Goal: Navigation & Orientation: Find specific page/section

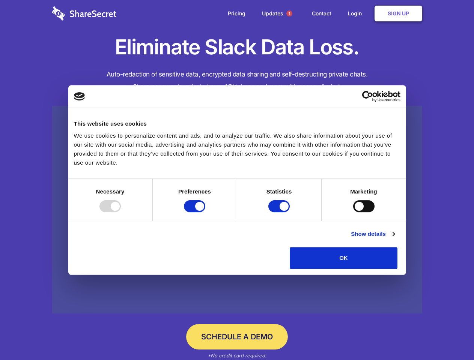
click at [121, 212] on div at bounding box center [109, 206] width 21 height 12
click at [205, 212] on input "Preferences" at bounding box center [194, 206] width 21 height 12
checkbox input "false"
click at [280, 212] on input "Statistics" at bounding box center [278, 206] width 21 height 12
checkbox input "false"
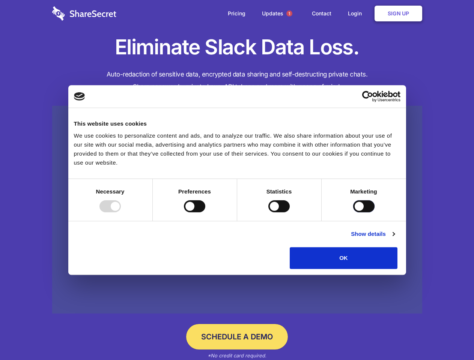
click at [353, 212] on input "Marketing" at bounding box center [363, 206] width 21 height 12
checkbox input "true"
click at [394, 239] on link "Show details" at bounding box center [373, 234] width 44 height 9
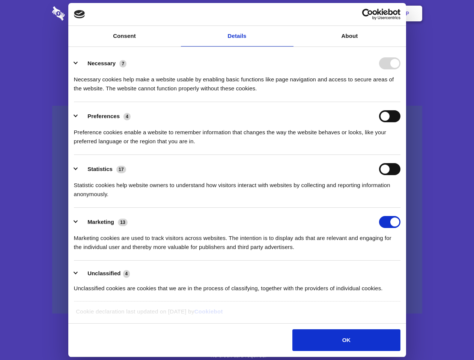
click at [400, 155] on li "Preferences 4 Preference cookies enable a website to remember information that …" at bounding box center [237, 128] width 327 height 53
click at [289, 14] on span "1" at bounding box center [289, 14] width 6 height 6
